Goal: Check status

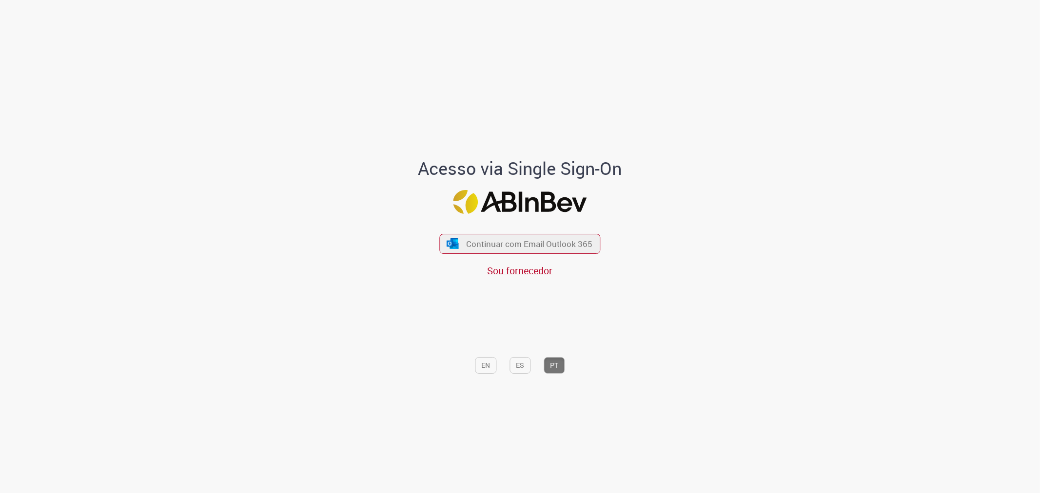
click at [482, 245] on span "Continuar com Email Outlook 365" at bounding box center [529, 243] width 126 height 11
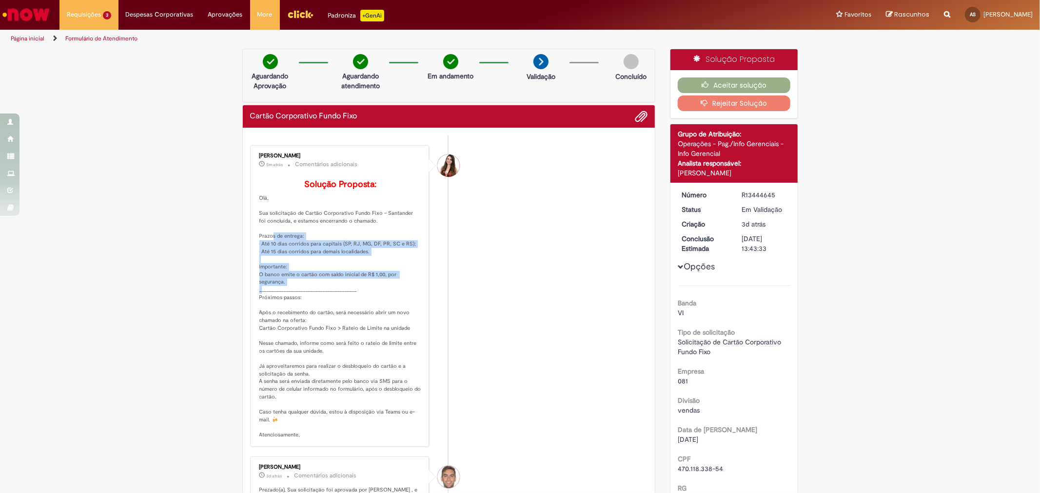
drag, startPoint x: 263, startPoint y: 248, endPoint x: 303, endPoint y: 299, distance: 65.3
click at [303, 299] on p "Solução Proposta: Olá, Sua solicitação de Cartão Corporativo Fundo Fixo – Santa…" at bounding box center [340, 309] width 162 height 259
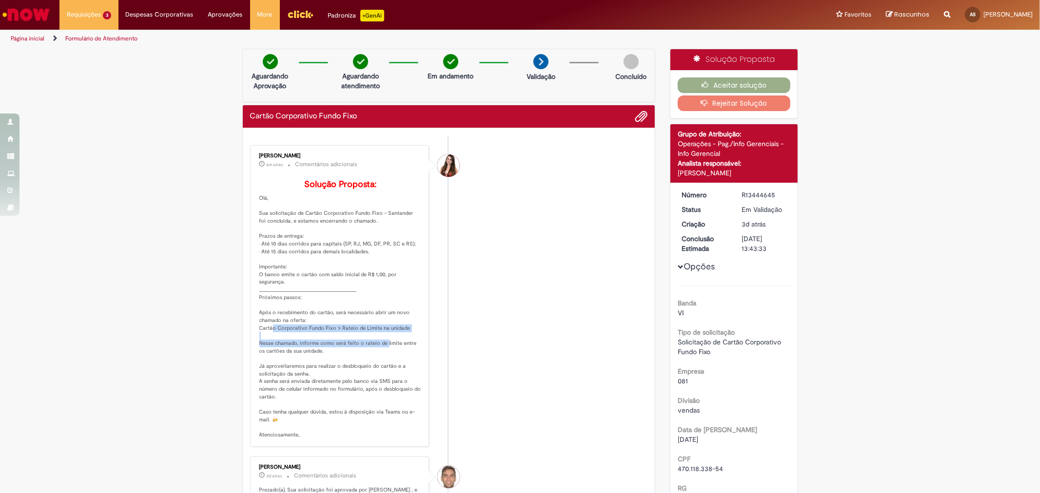
drag, startPoint x: 263, startPoint y: 343, endPoint x: 378, endPoint y: 361, distance: 116.6
click at [378, 361] on p "Solução Proposta: Olá, Sua solicitação de Cartão Corporativo Fundo Fixo – Santa…" at bounding box center [340, 309] width 162 height 259
click at [382, 366] on p "Solução Proposta: Olá, Sua solicitação de Cartão Corporativo Fundo Fixo – Santa…" at bounding box center [340, 309] width 162 height 259
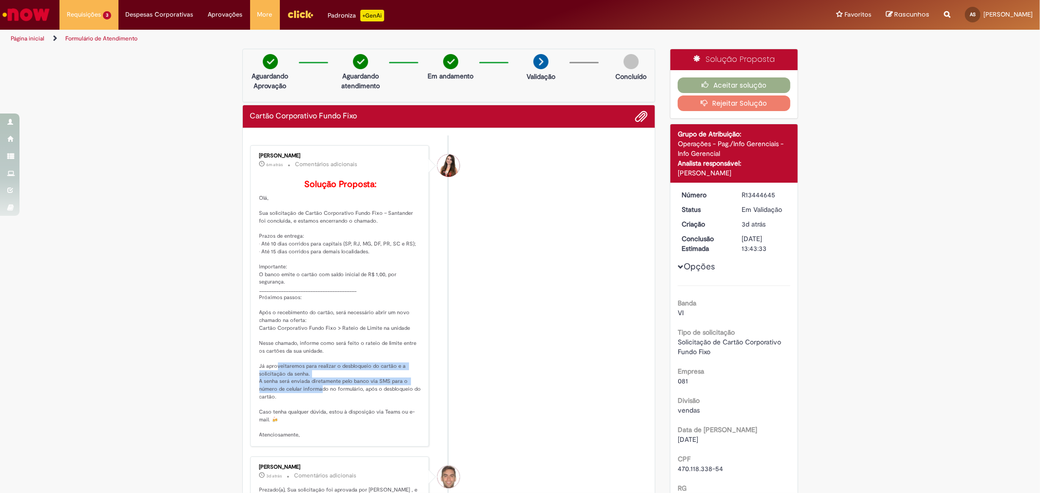
drag, startPoint x: 266, startPoint y: 379, endPoint x: 311, endPoint y: 401, distance: 49.7
click at [311, 401] on p "Solução Proposta: Olá, Sua solicitação de Cartão Corporativo Fundo Fixo – Santa…" at bounding box center [340, 309] width 162 height 259
click at [325, 404] on p "Solução Proposta: Olá, Sua solicitação de Cartão Corporativo Fundo Fixo – Santa…" at bounding box center [340, 309] width 162 height 259
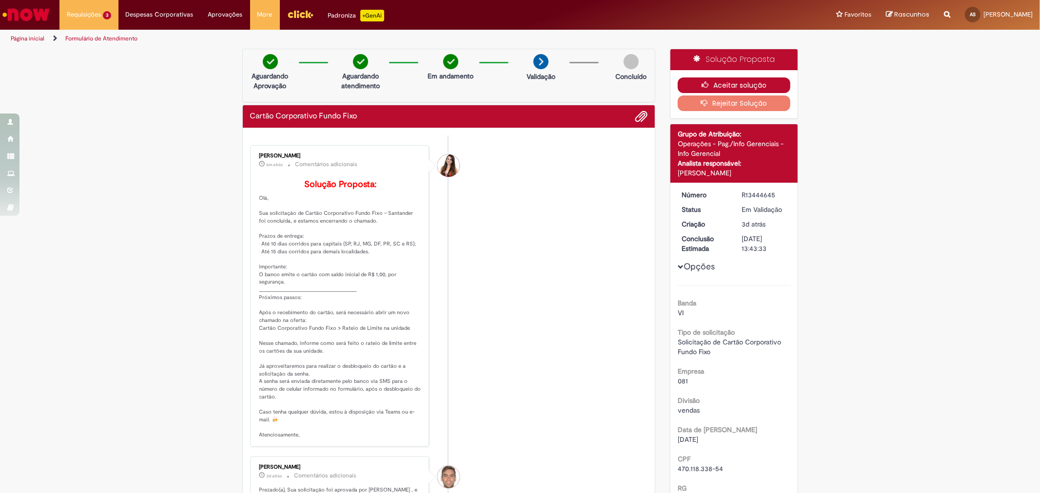
click at [709, 82] on icon "button" at bounding box center [708, 84] width 12 height 7
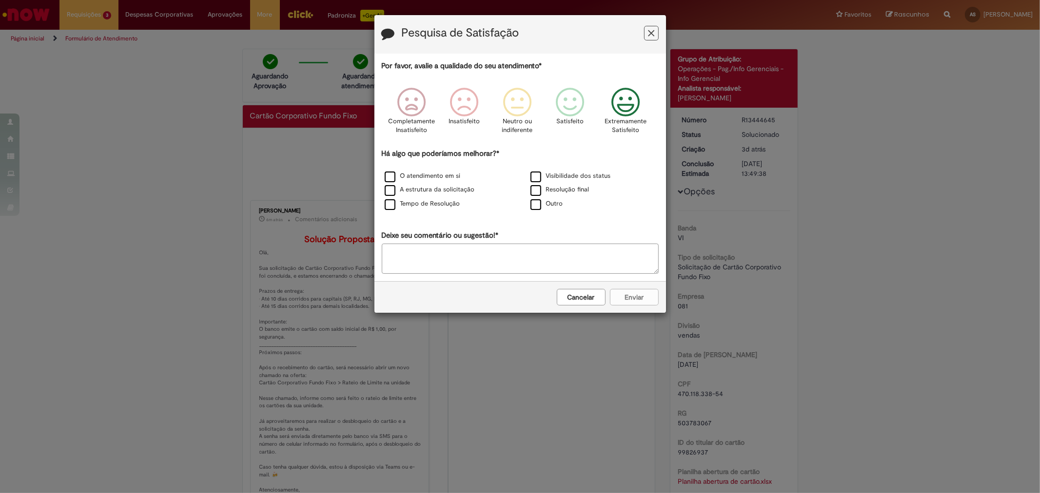
click at [623, 105] on icon "Feedback" at bounding box center [625, 102] width 37 height 29
click at [401, 180] on label "O atendimento em si" at bounding box center [423, 176] width 76 height 9
click at [630, 302] on button "Enviar" at bounding box center [634, 297] width 49 height 17
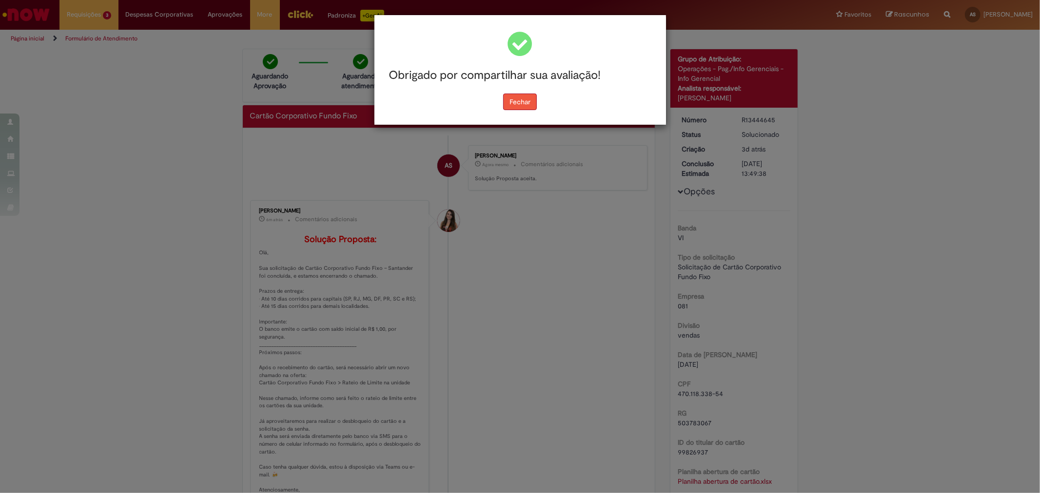
click at [509, 107] on button "Fechar" at bounding box center [520, 102] width 34 height 17
